Goal: Task Accomplishment & Management: Use online tool/utility

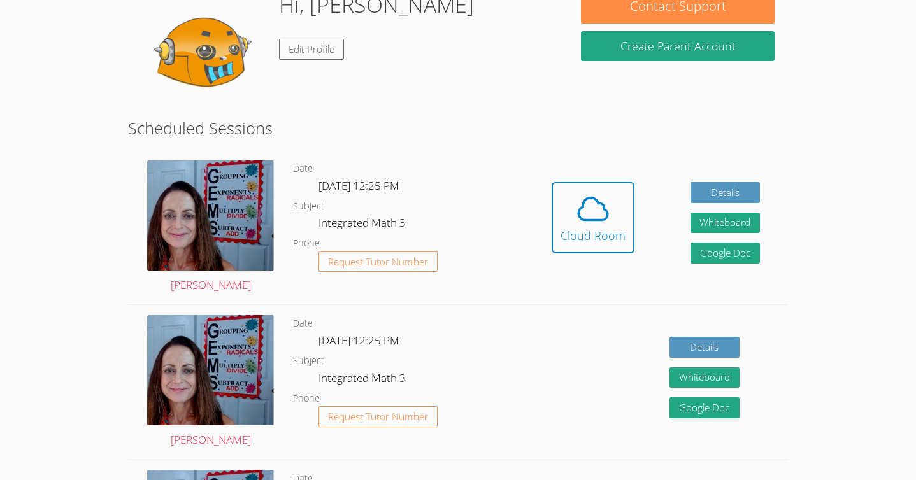
scroll to position [135, 0]
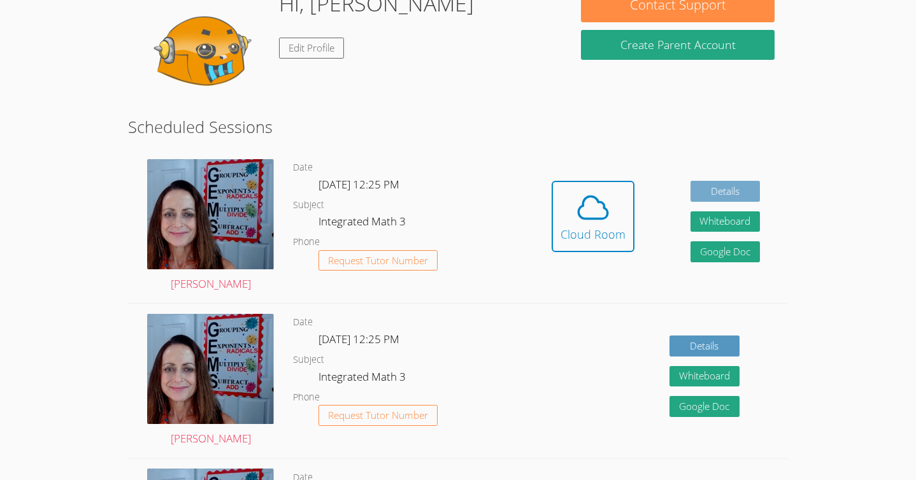
click at [739, 186] on link "Details" at bounding box center [726, 191] width 70 height 21
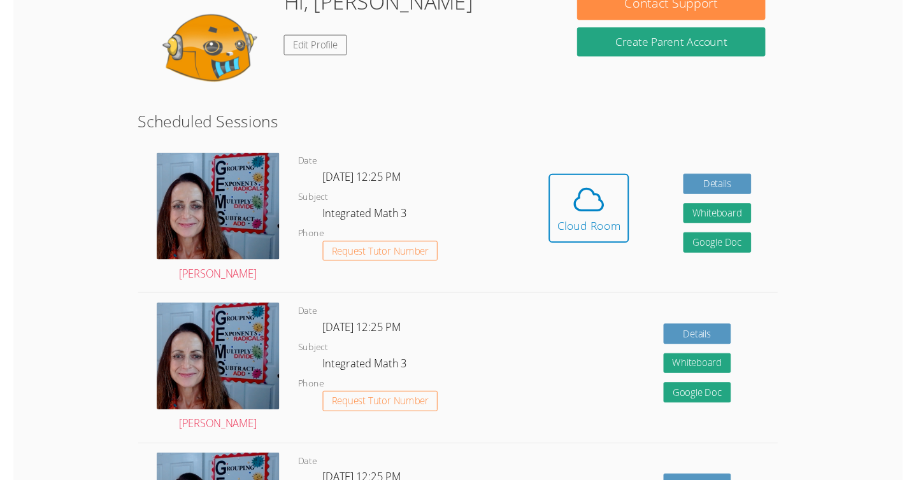
scroll to position [150, 0]
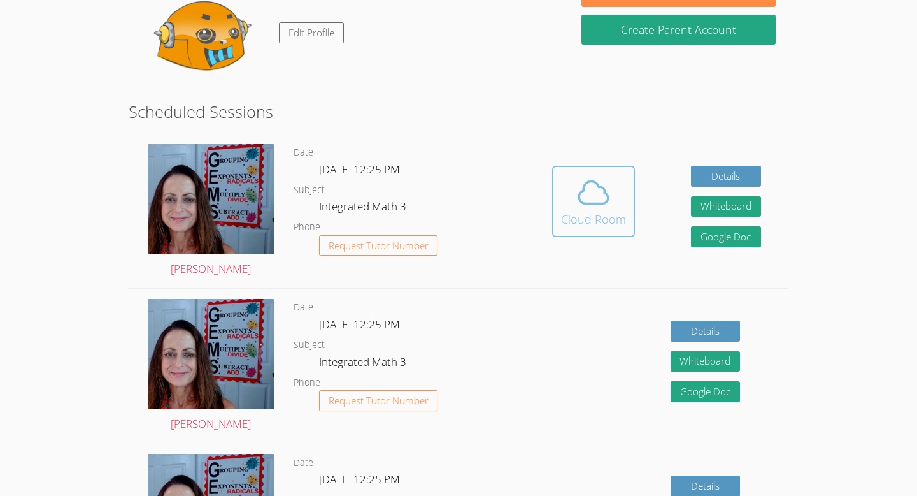
click at [583, 194] on icon at bounding box center [594, 193] width 36 height 36
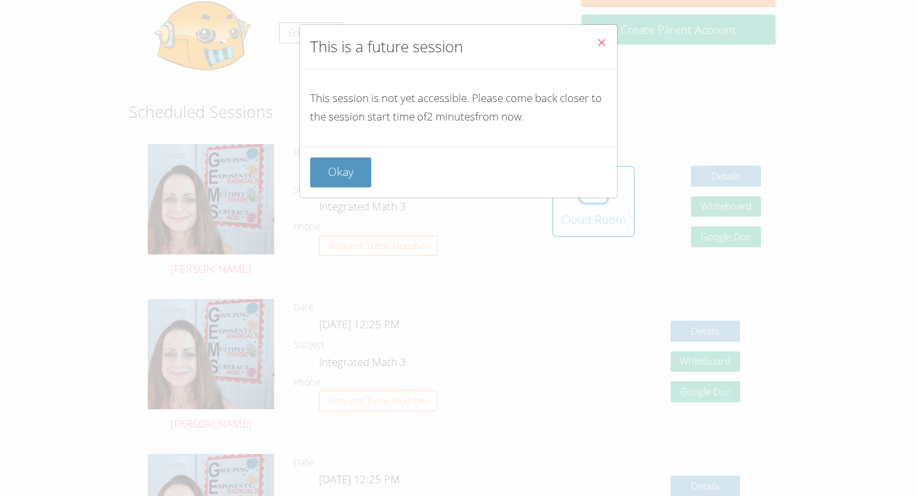
click at [603, 43] on icon "Close" at bounding box center [601, 42] width 11 height 11
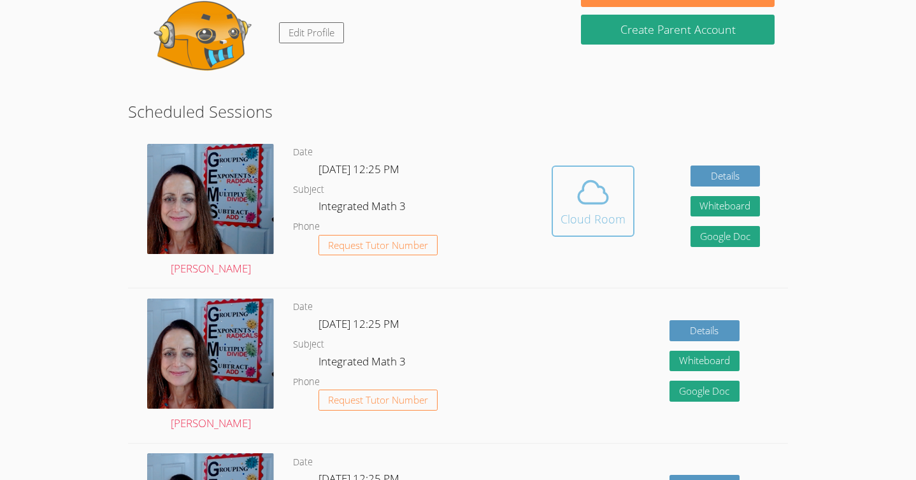
click at [606, 199] on icon at bounding box center [592, 193] width 29 height 22
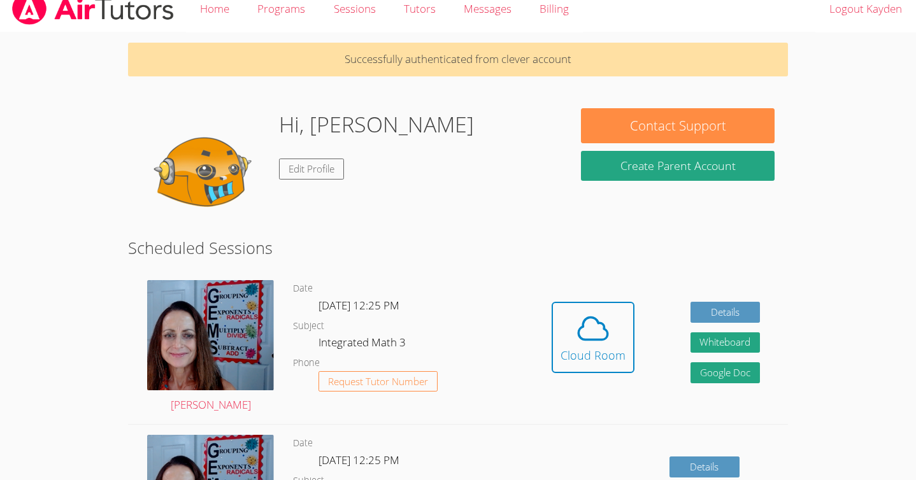
scroll to position [0, 0]
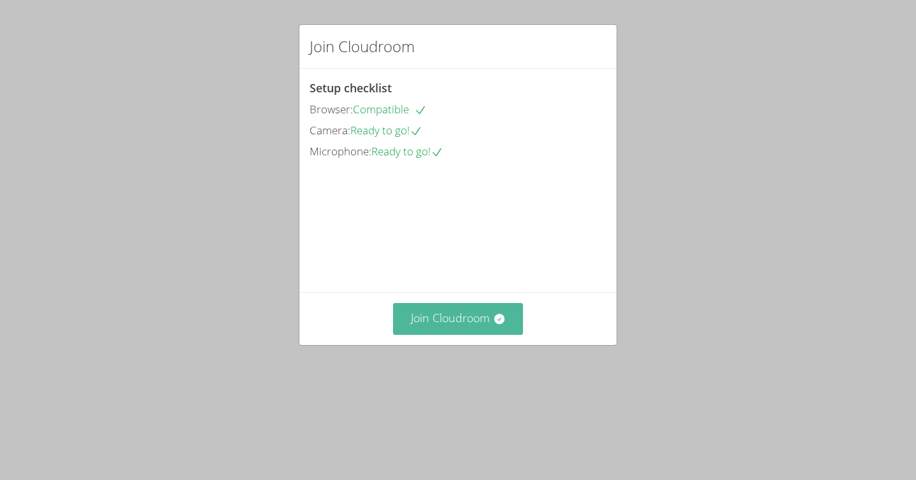
click at [445, 334] on button "Join Cloudroom" at bounding box center [458, 318] width 131 height 31
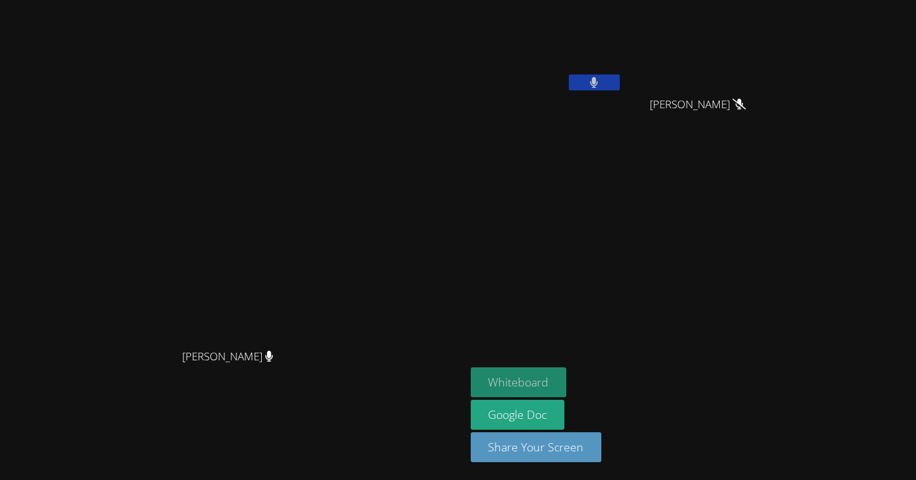
click at [567, 391] on button "Whiteboard" at bounding box center [519, 383] width 96 height 30
click at [620, 83] on button at bounding box center [594, 83] width 51 height 16
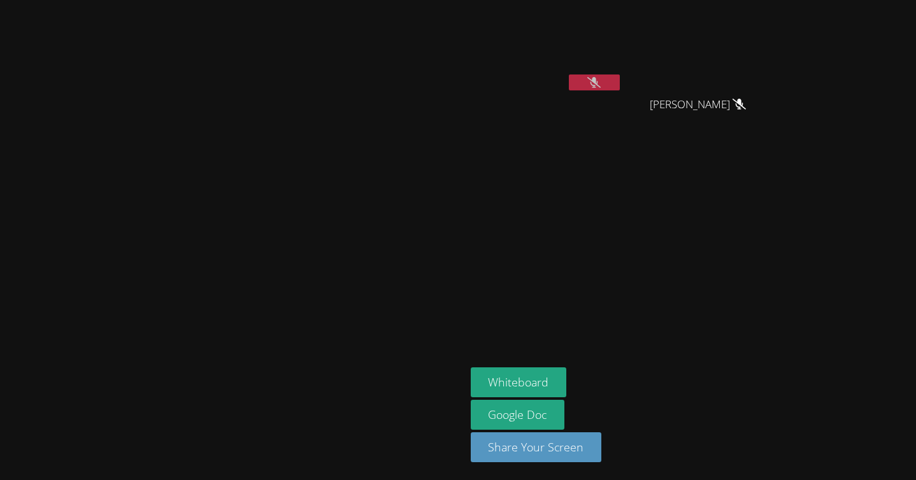
click at [620, 90] on button at bounding box center [594, 83] width 51 height 16
click at [620, 91] on div at bounding box center [594, 84] width 51 height 19
click at [598, 78] on icon at bounding box center [595, 82] width 8 height 11
click at [567, 377] on button "Whiteboard" at bounding box center [519, 383] width 96 height 30
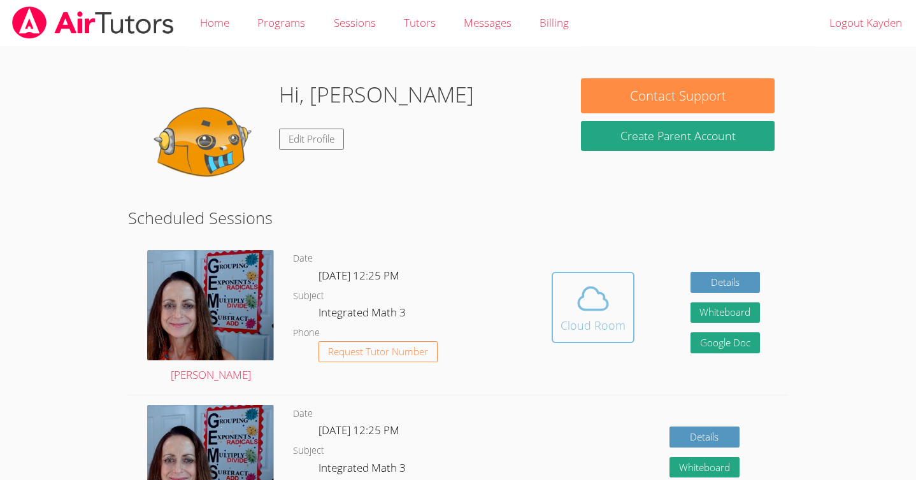
click at [591, 301] on icon at bounding box center [593, 299] width 36 height 36
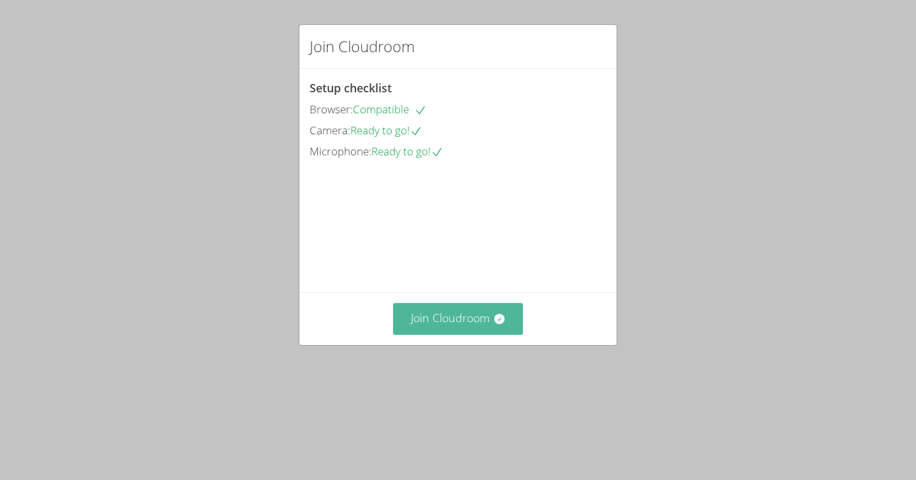
click at [448, 334] on button "Join Cloudroom" at bounding box center [458, 318] width 131 height 31
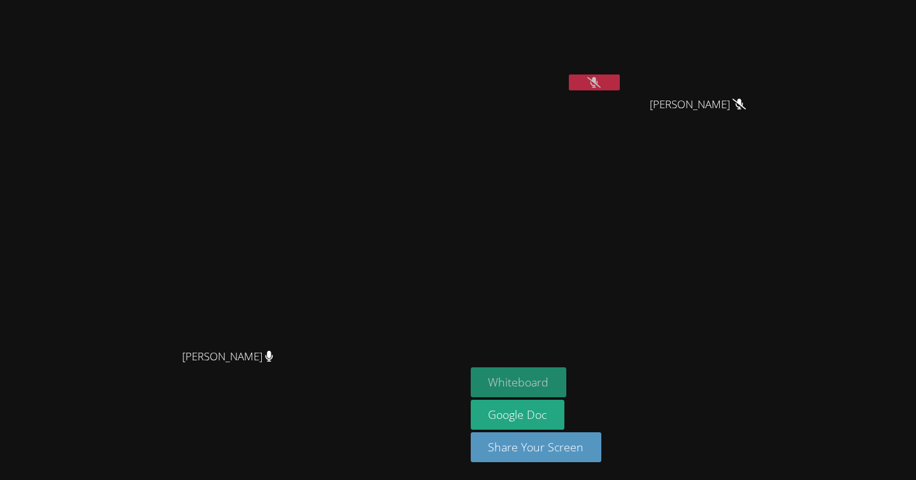
click at [567, 384] on button "Whiteboard" at bounding box center [519, 383] width 96 height 30
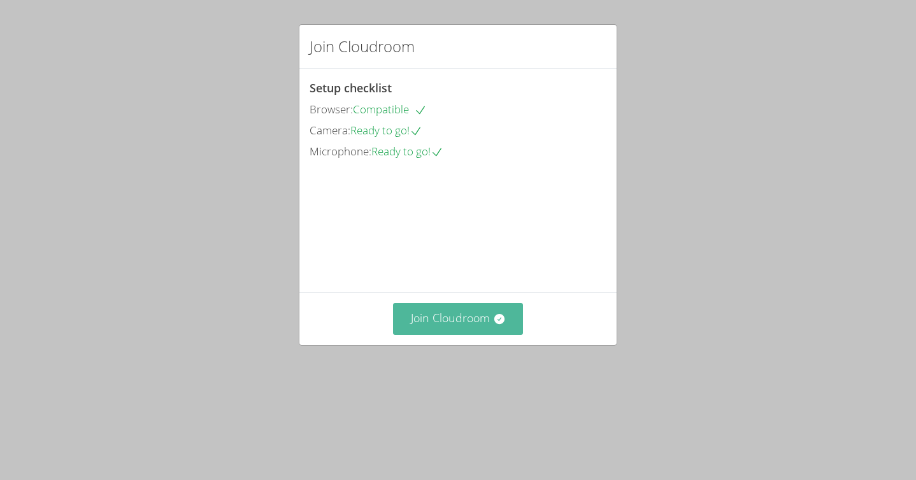
click at [457, 334] on button "Join Cloudroom" at bounding box center [458, 318] width 131 height 31
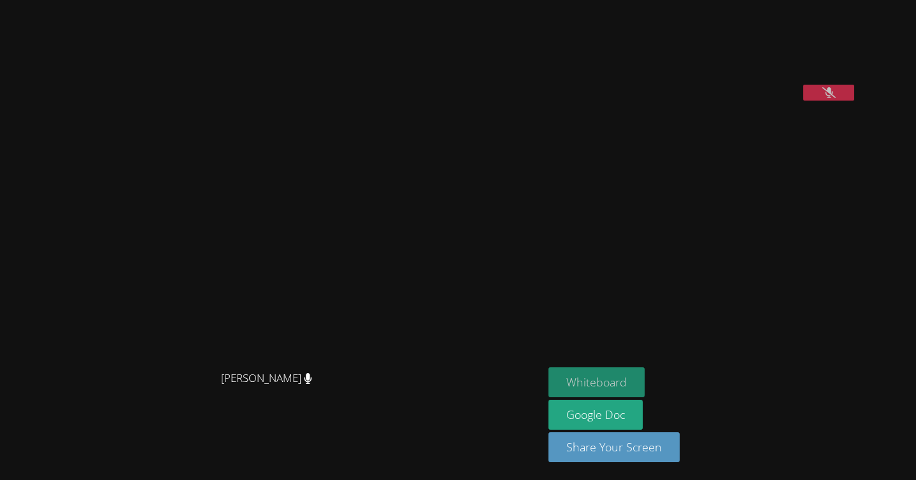
click at [645, 384] on button "Whiteboard" at bounding box center [596, 383] width 96 height 30
click at [854, 101] on button at bounding box center [828, 93] width 51 height 16
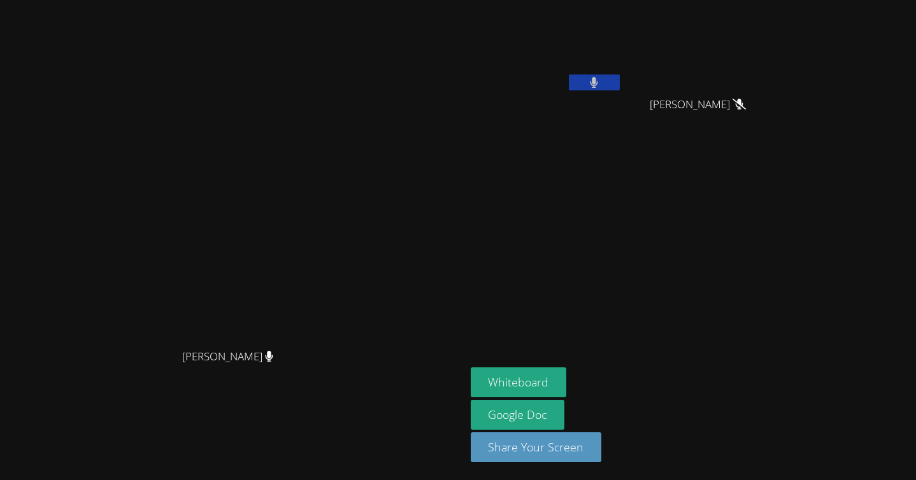
click at [620, 78] on button at bounding box center [594, 83] width 51 height 16
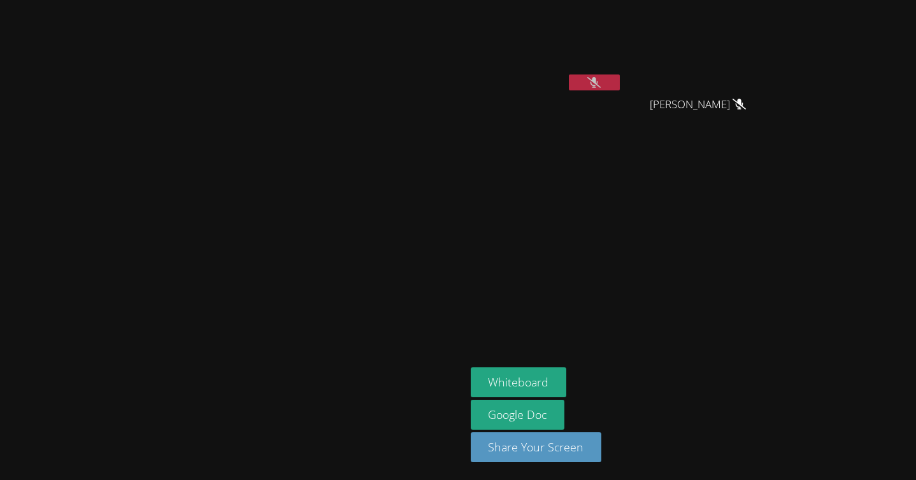
click at [620, 80] on button at bounding box center [594, 83] width 51 height 16
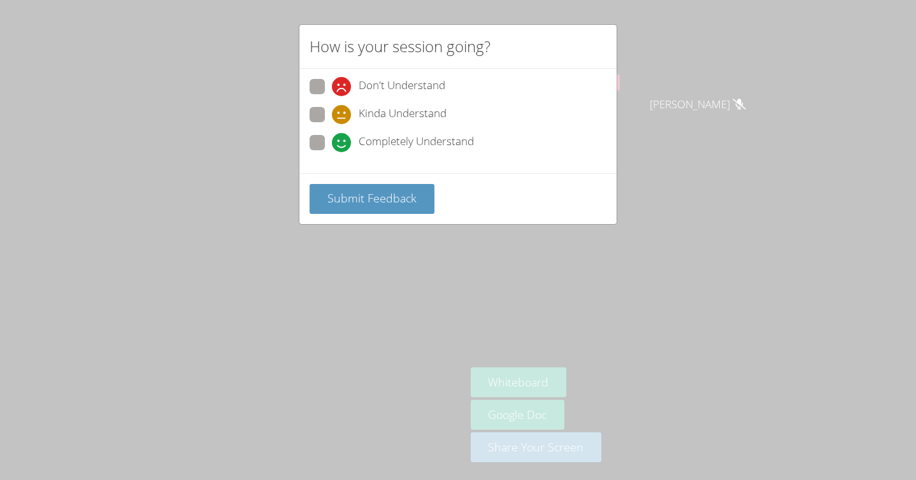
click at [427, 142] on span "Completely Understand" at bounding box center [416, 142] width 115 height 19
click at [343, 142] on input "Completely Understand" at bounding box center [337, 140] width 11 height 11
radio input "true"
click at [384, 193] on span "Submit Feedback" at bounding box center [371, 197] width 89 height 15
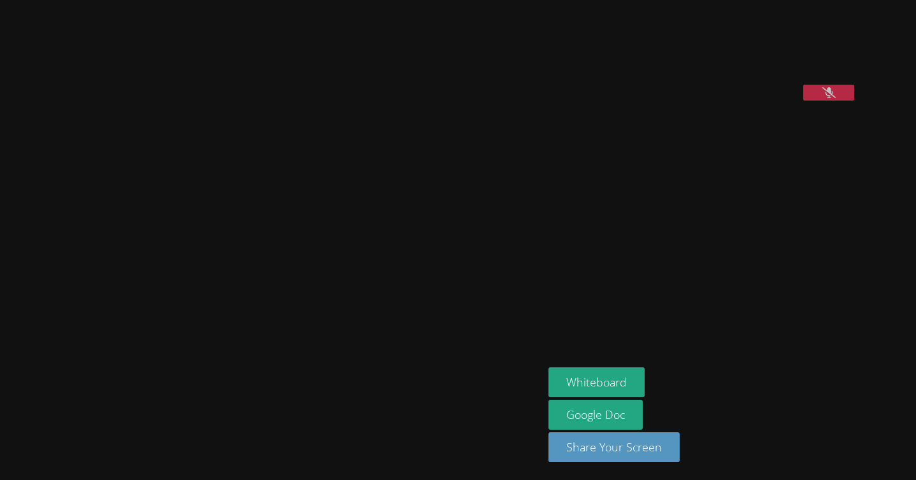
click at [854, 101] on button at bounding box center [828, 93] width 51 height 16
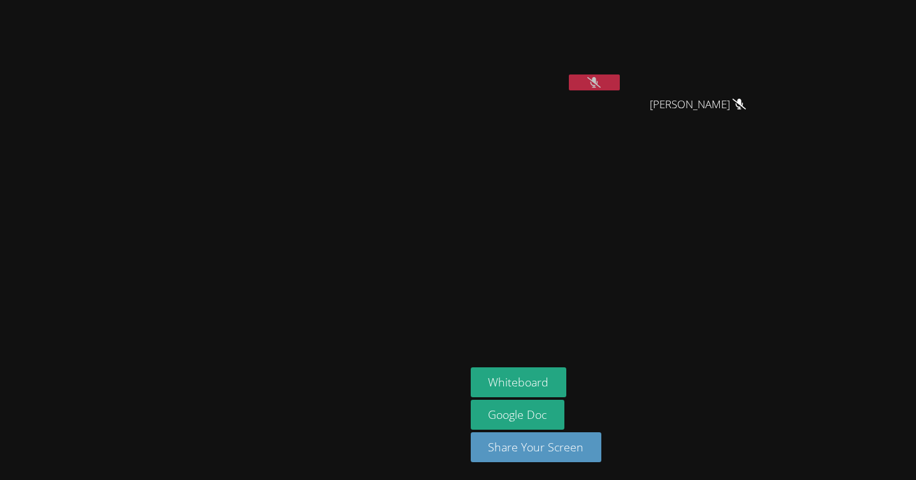
click at [25, 19] on div "[PERSON_NAME]" at bounding box center [232, 240] width 455 height 470
click at [601, 79] on icon at bounding box center [593, 82] width 13 height 11
